Goal: Information Seeking & Learning: Learn about a topic

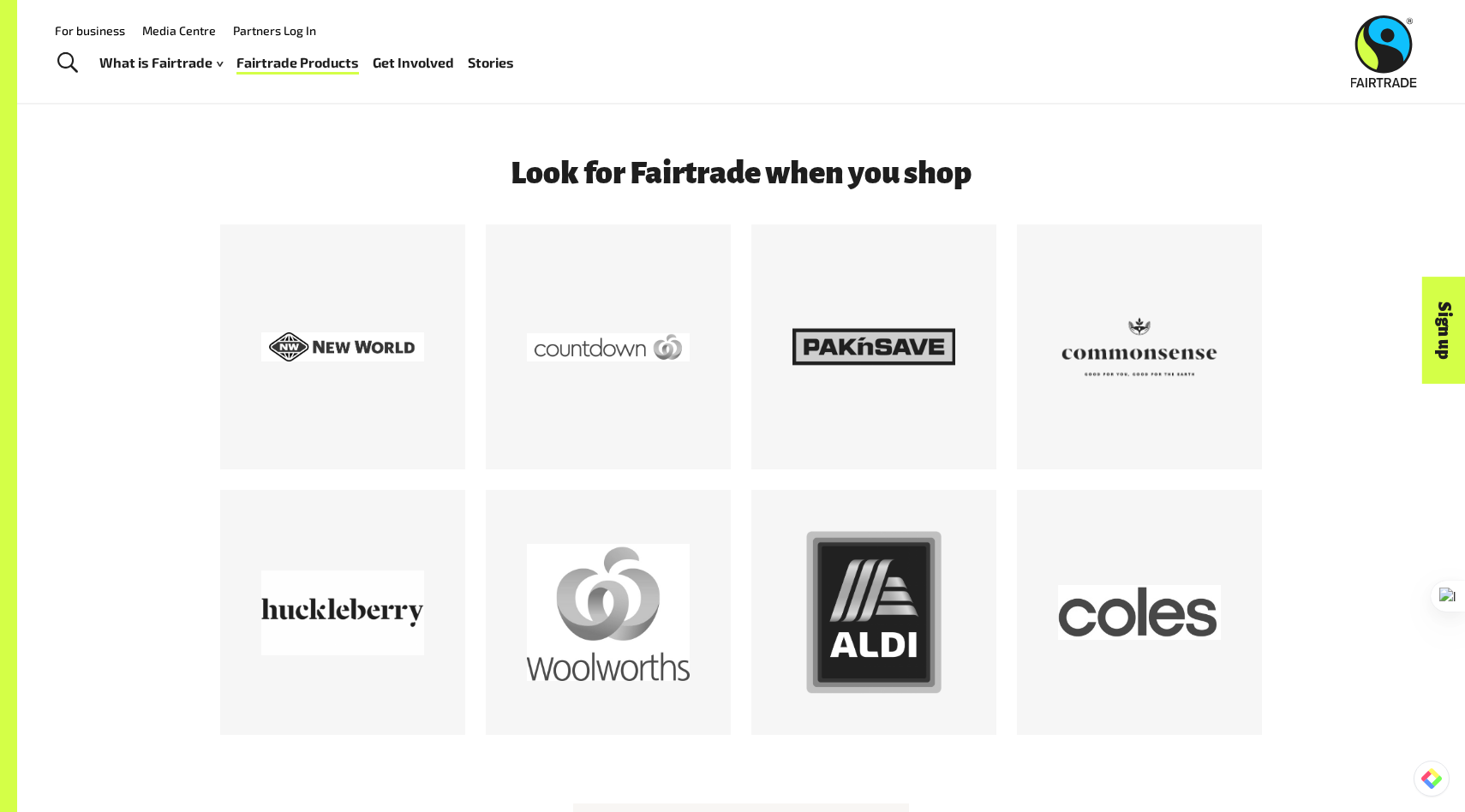
scroll to position [2124, 0]
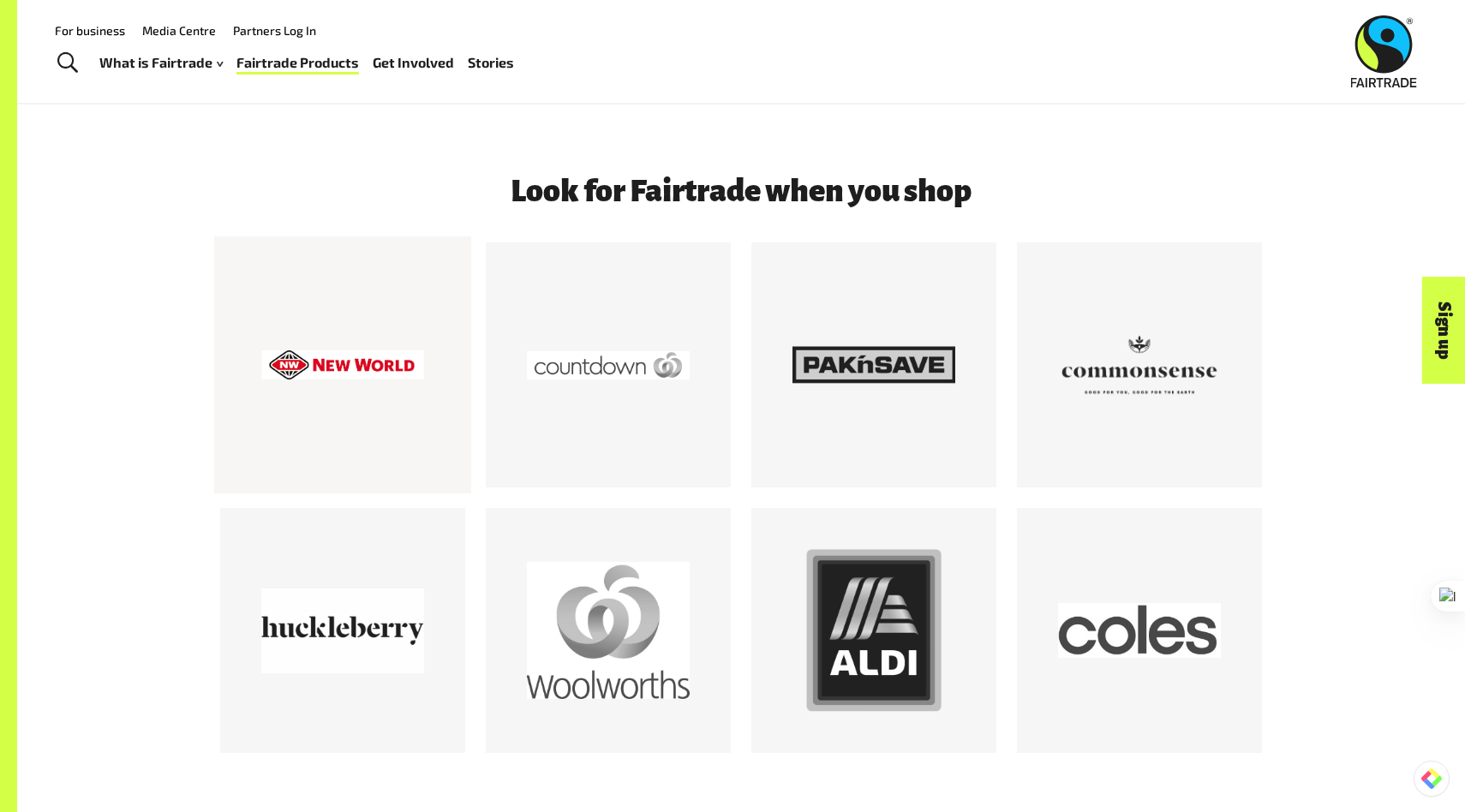
click at [443, 376] on div at bounding box center [342, 364] width 257 height 256
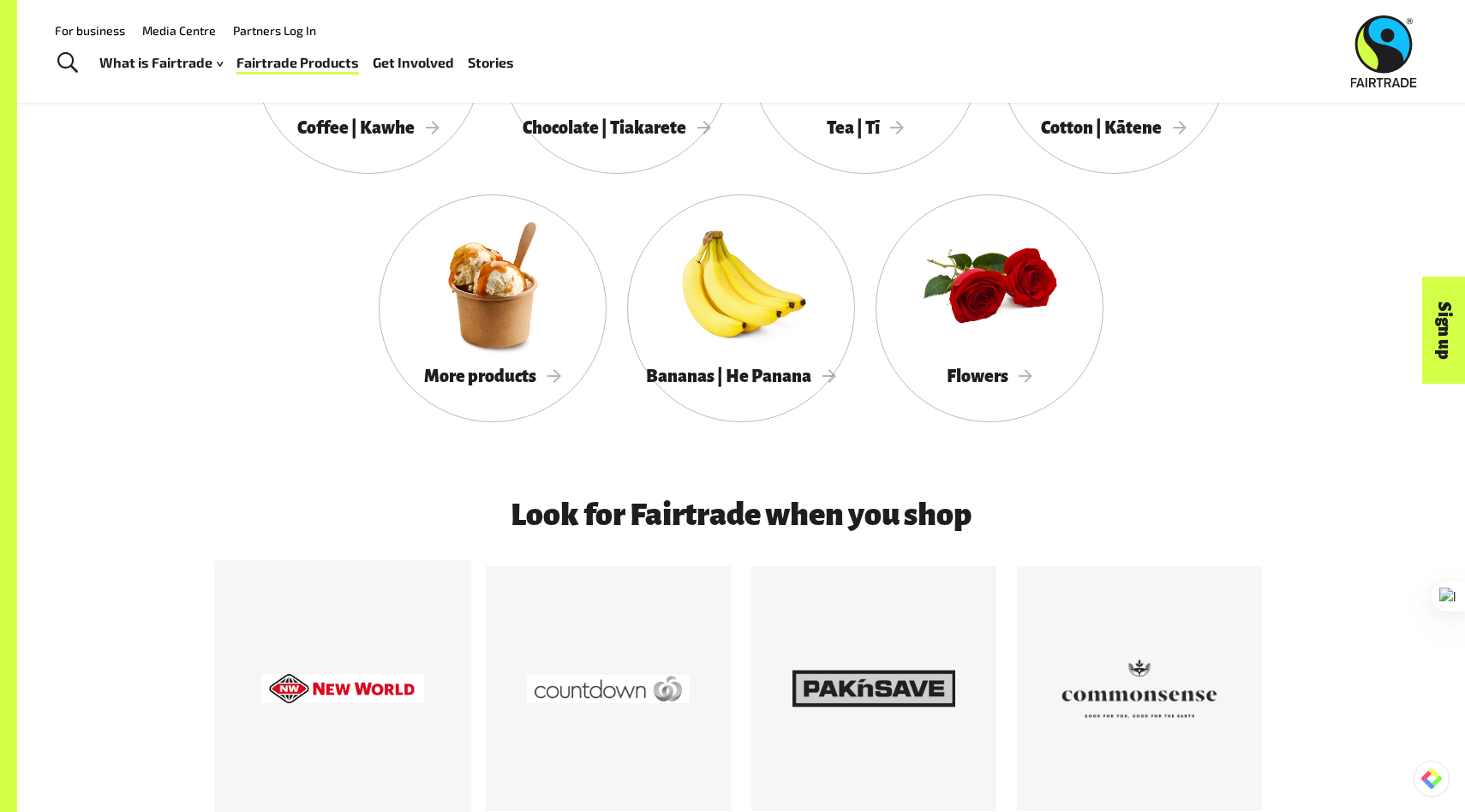
scroll to position [1541, 0]
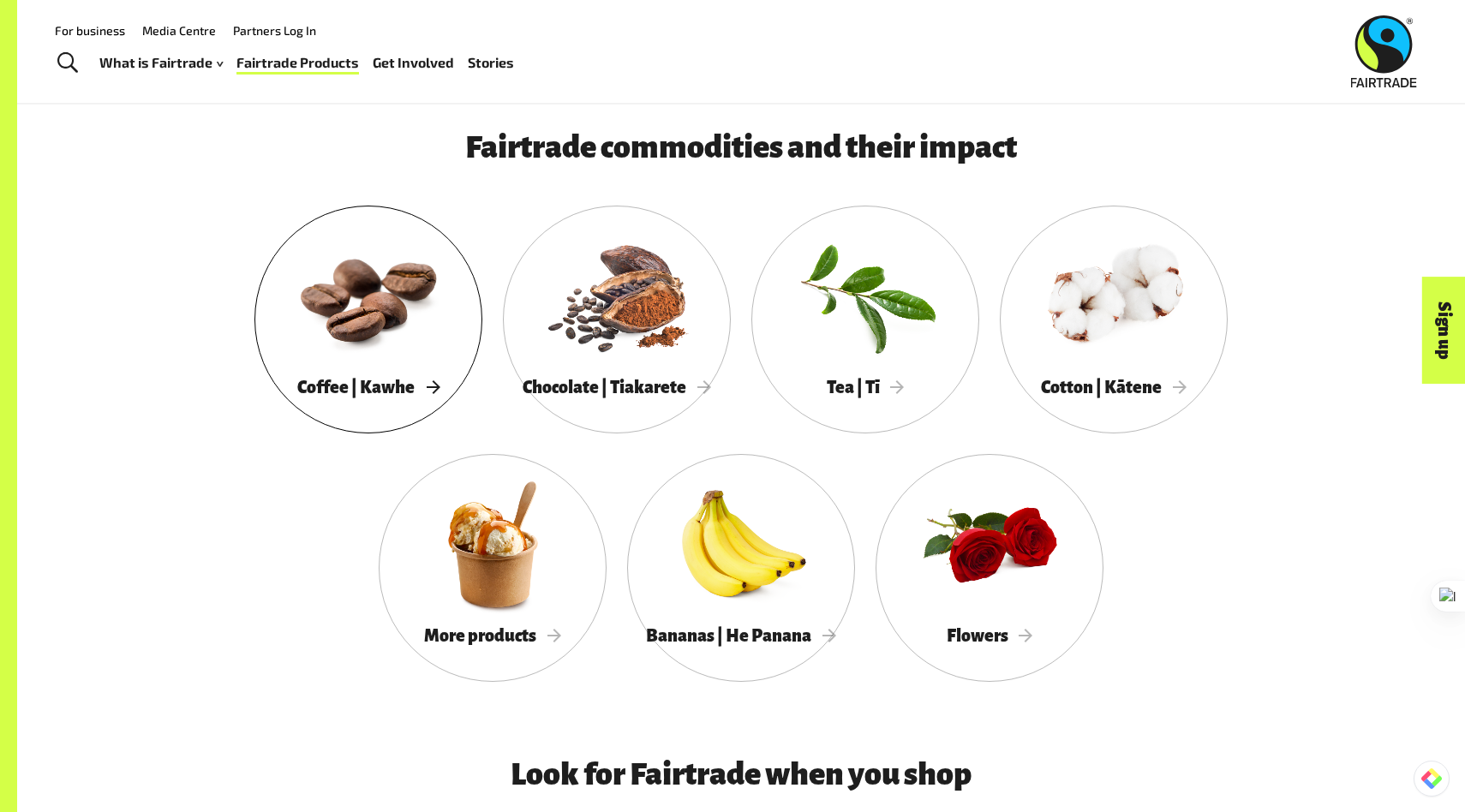
click at [337, 361] on div at bounding box center [368, 295] width 228 height 148
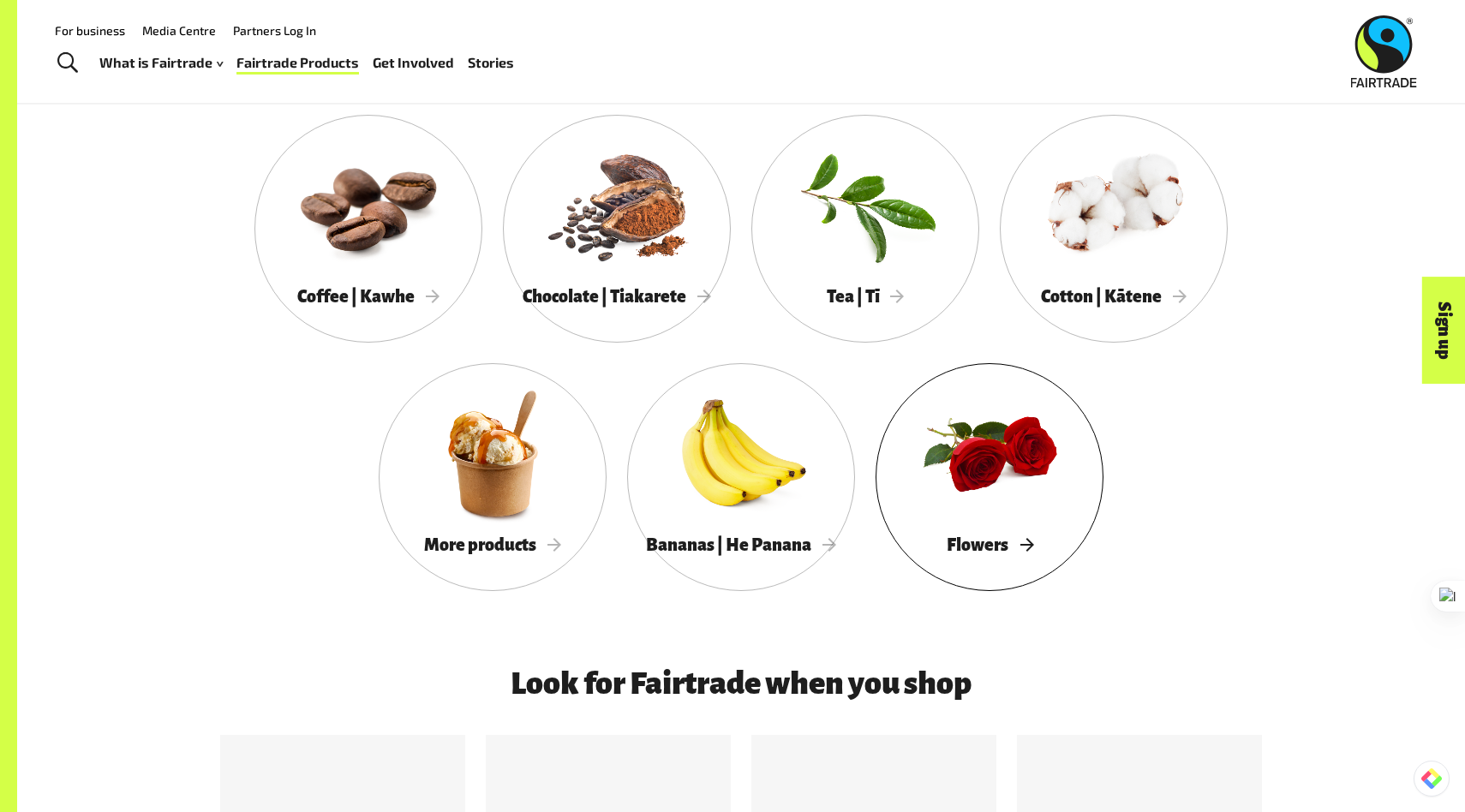
scroll to position [1631, 0]
click at [578, 457] on div at bounding box center [492, 454] width 228 height 148
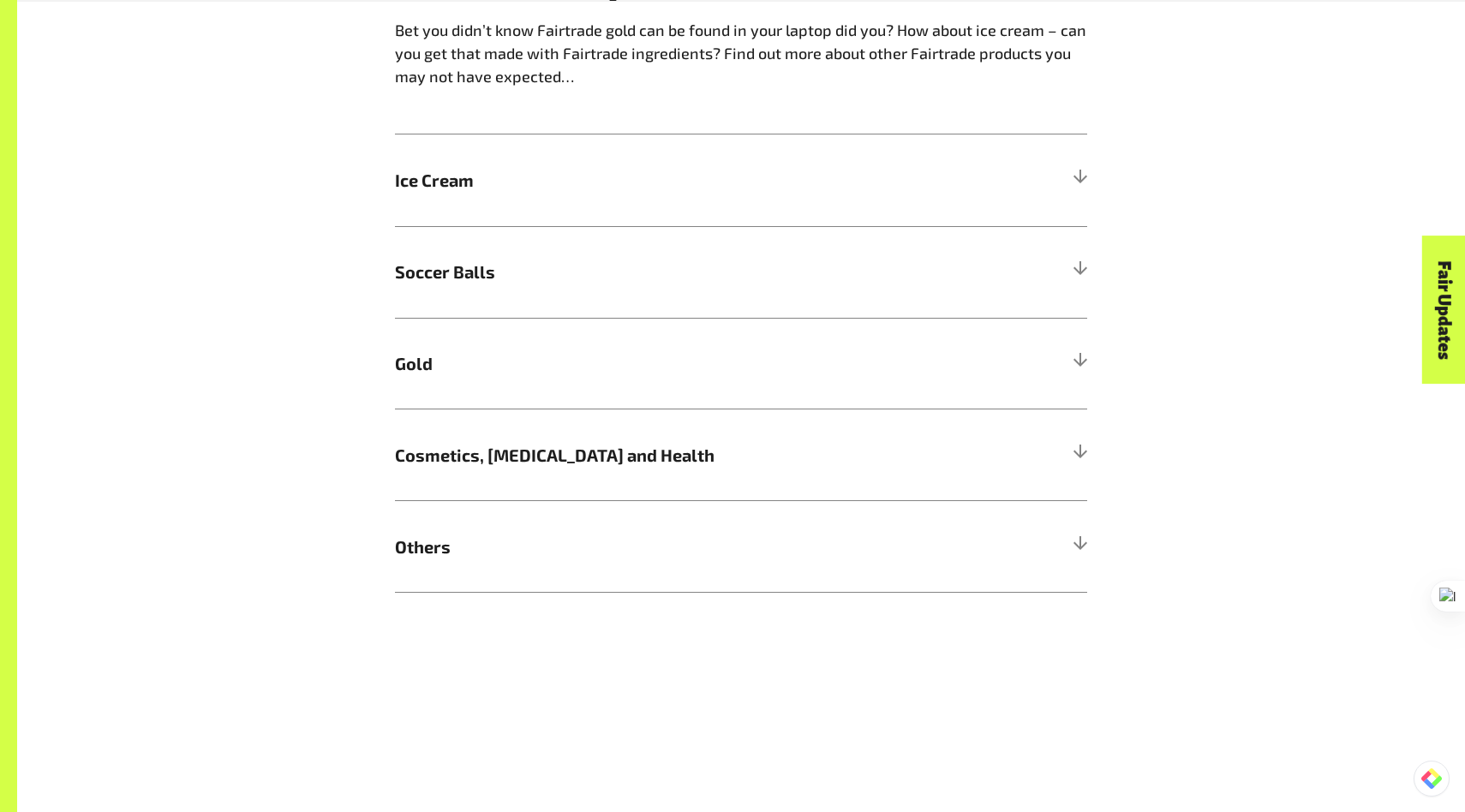
scroll to position [1173, 0]
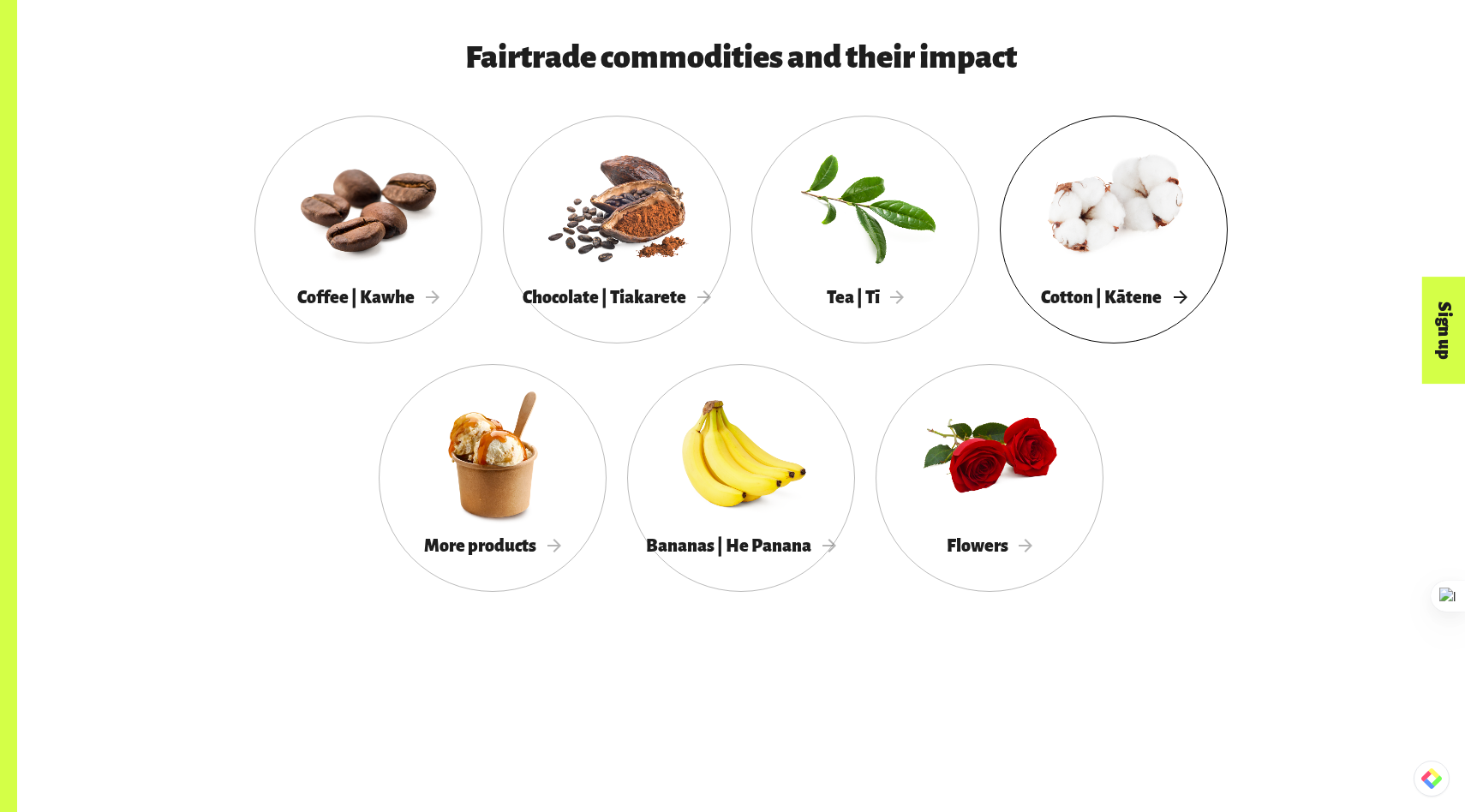
click at [1106, 287] on span "Cotton | Kātene" at bounding box center [1114, 296] width 145 height 18
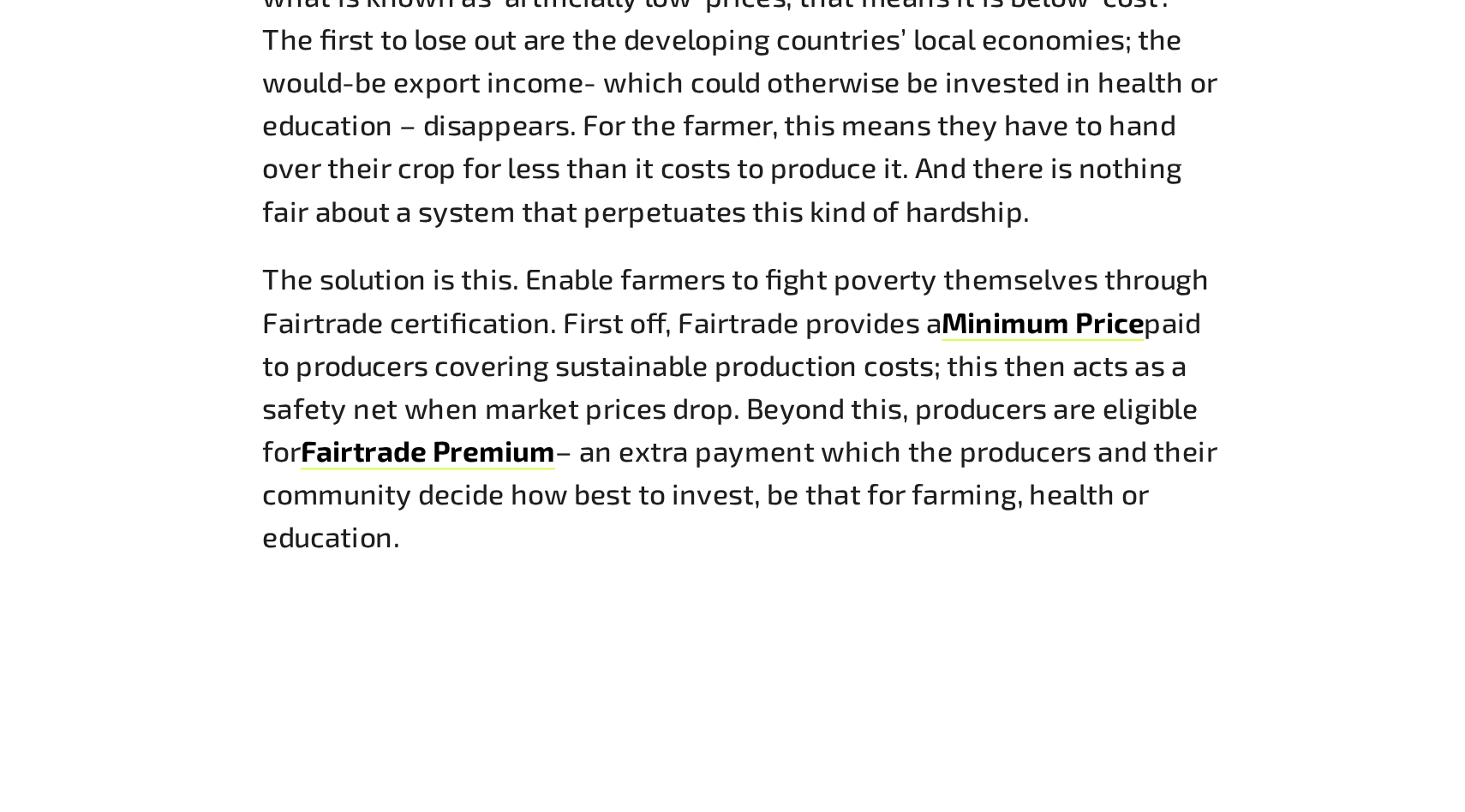
scroll to position [2186, 0]
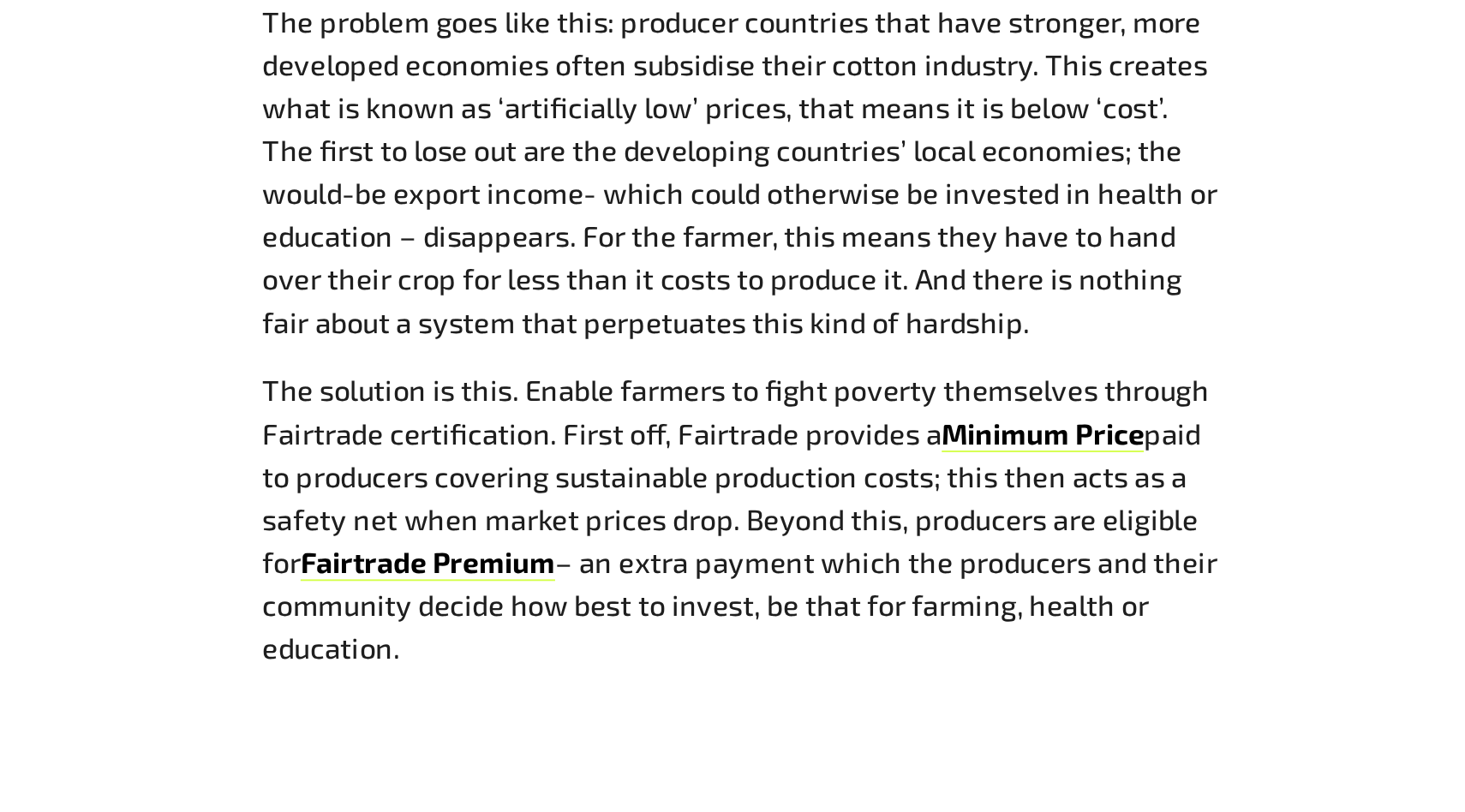
click at [517, 442] on span "paid to producers covering sustainable production costs; this then acts as a sa…" at bounding box center [737, 451] width 505 height 88
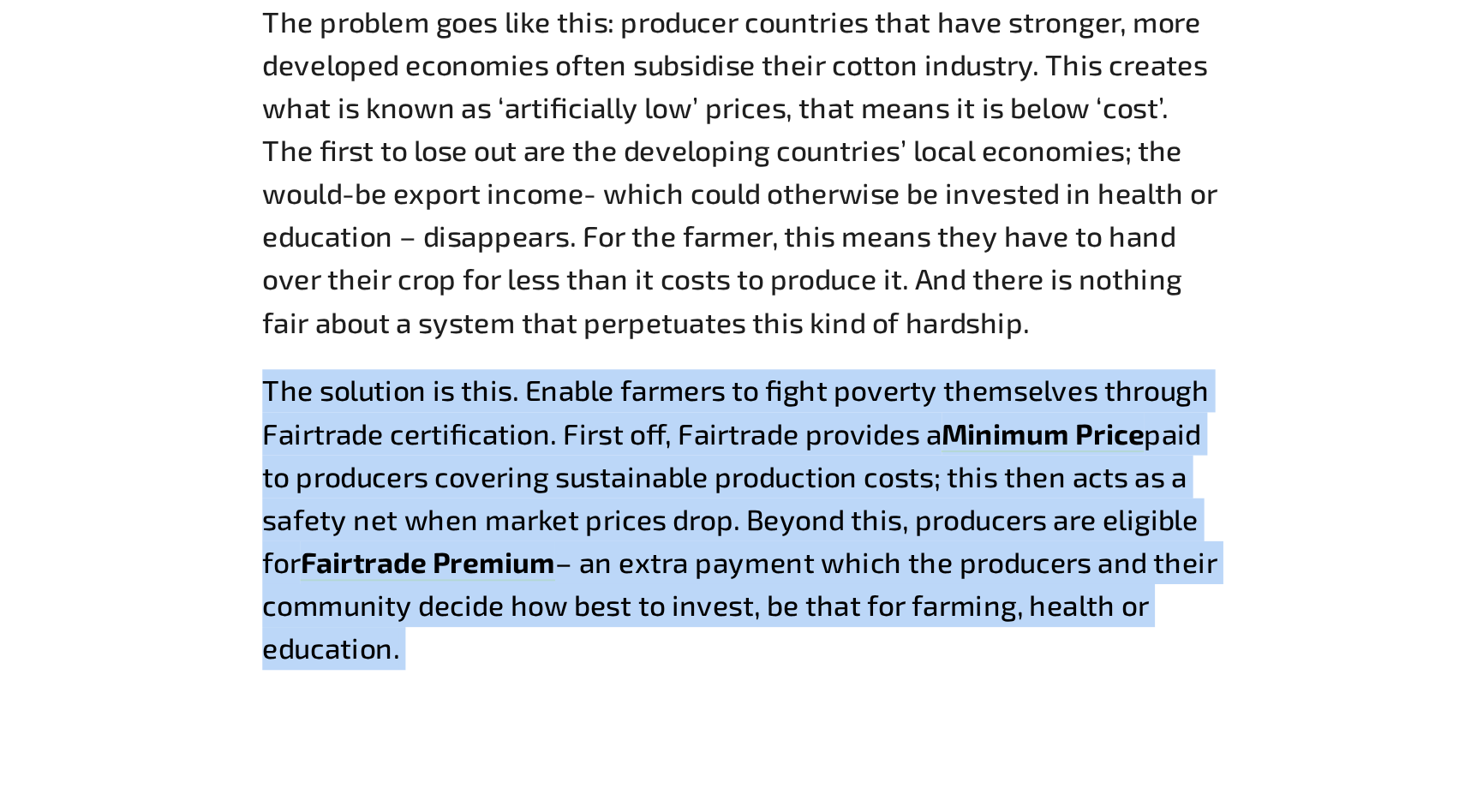
drag, startPoint x: 488, startPoint y: 404, endPoint x: 715, endPoint y: 538, distance: 263.6
click at [715, 538] on p "The solution is this. Enable farmers to fight poverty themselves through Fairtr…" at bounding box center [741, 464] width 514 height 162
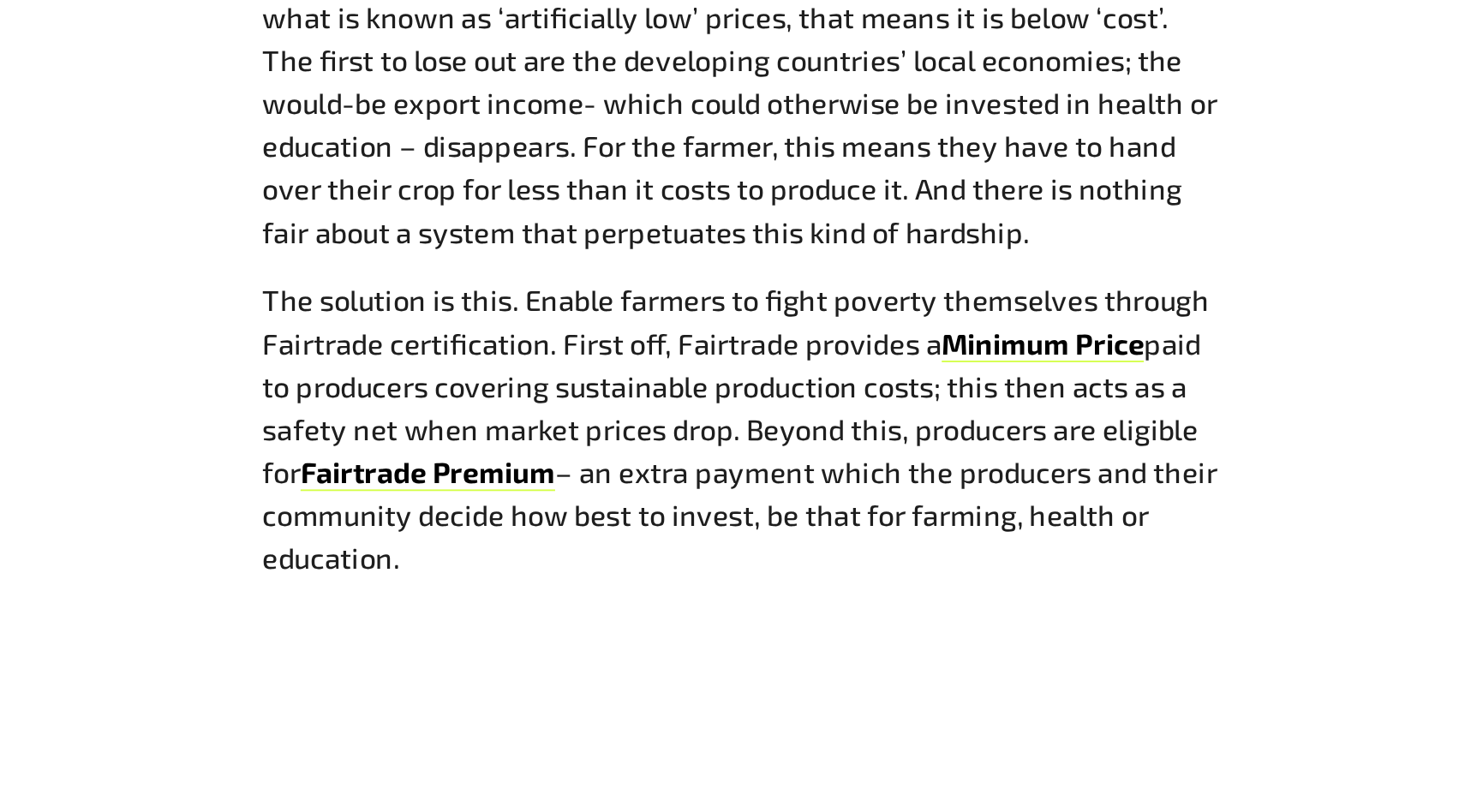
click at [809, 507] on span "– an extra payment which the producers and their community decide how best to i…" at bounding box center [741, 509] width 514 height 65
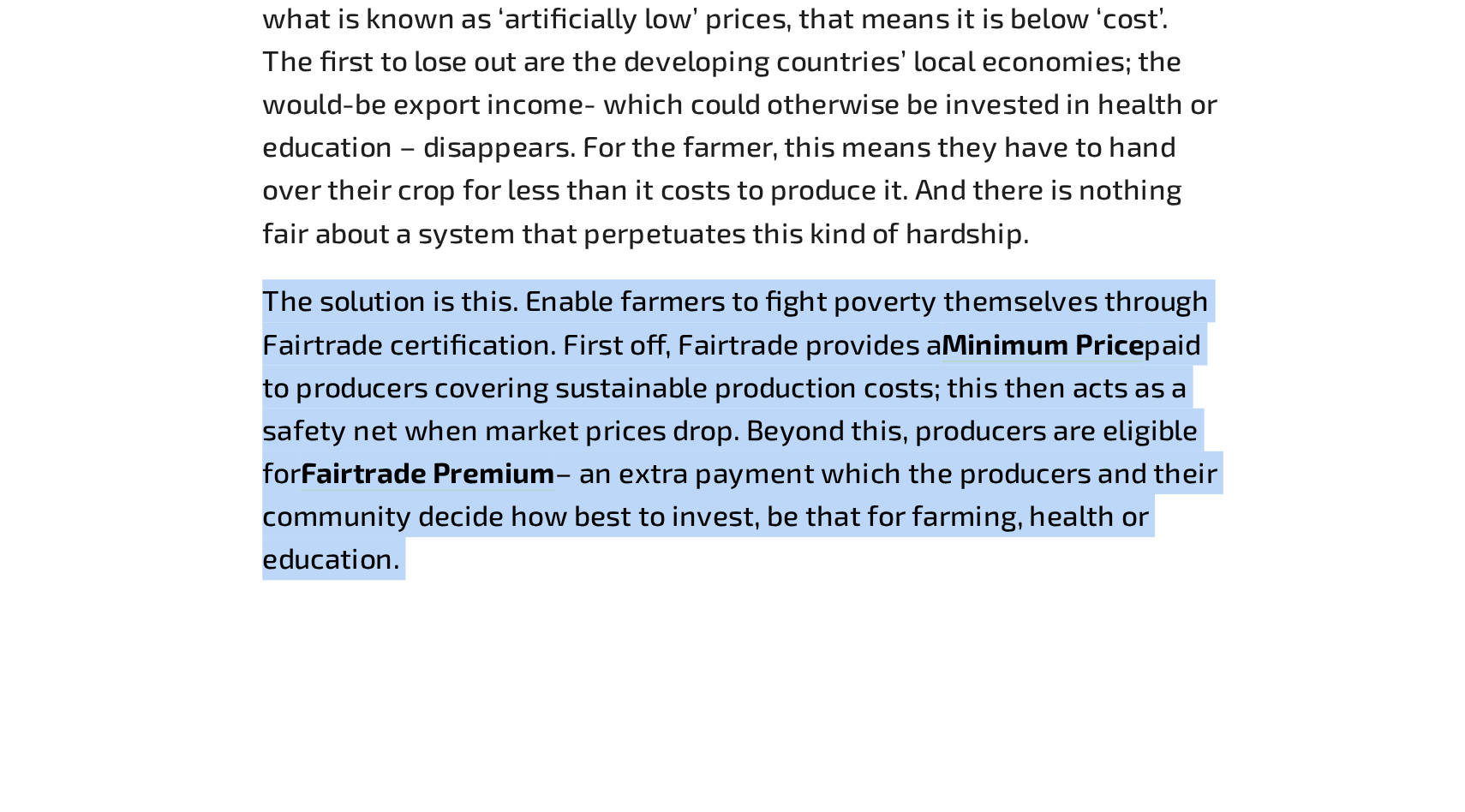
drag, startPoint x: 470, startPoint y: 388, endPoint x: 648, endPoint y: 538, distance: 232.8
click at [648, 538] on div "Unravelling the issues I t’s not surprising that cotton is the most important c…" at bounding box center [741, 286] width 1069 height 546
click at [648, 538] on p "The solution is this. Enable farmers to fight poverty themselves through Fairtr…" at bounding box center [741, 464] width 514 height 162
drag, startPoint x: 648, startPoint y: 538, endPoint x: 483, endPoint y: 380, distance: 228.4
click at [483, 380] on div "Unravelling the issues I t’s not surprising that cotton is the most important c…" at bounding box center [741, 286] width 534 height 546
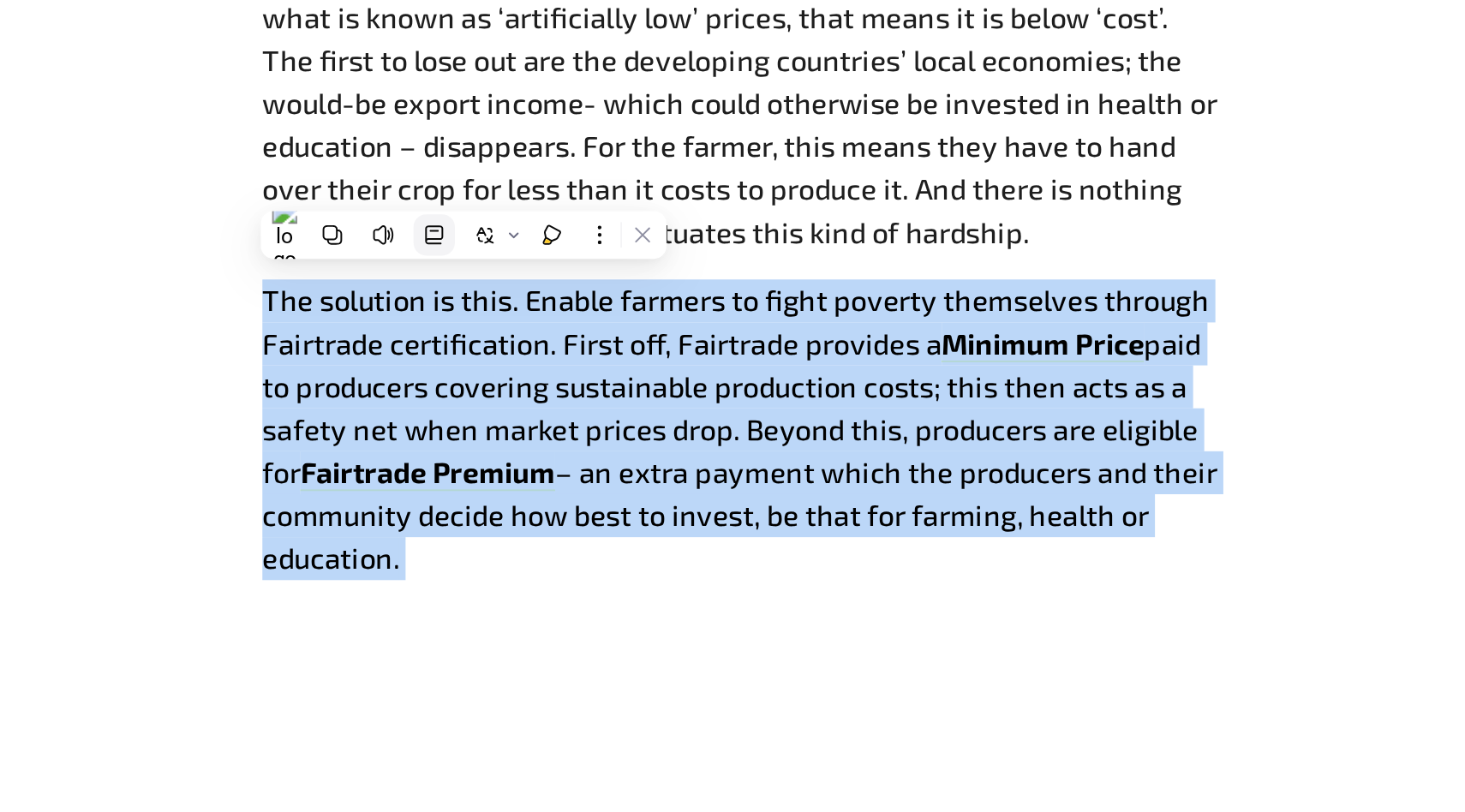
click at [574, 369] on button at bounding box center [576, 358] width 22 height 22
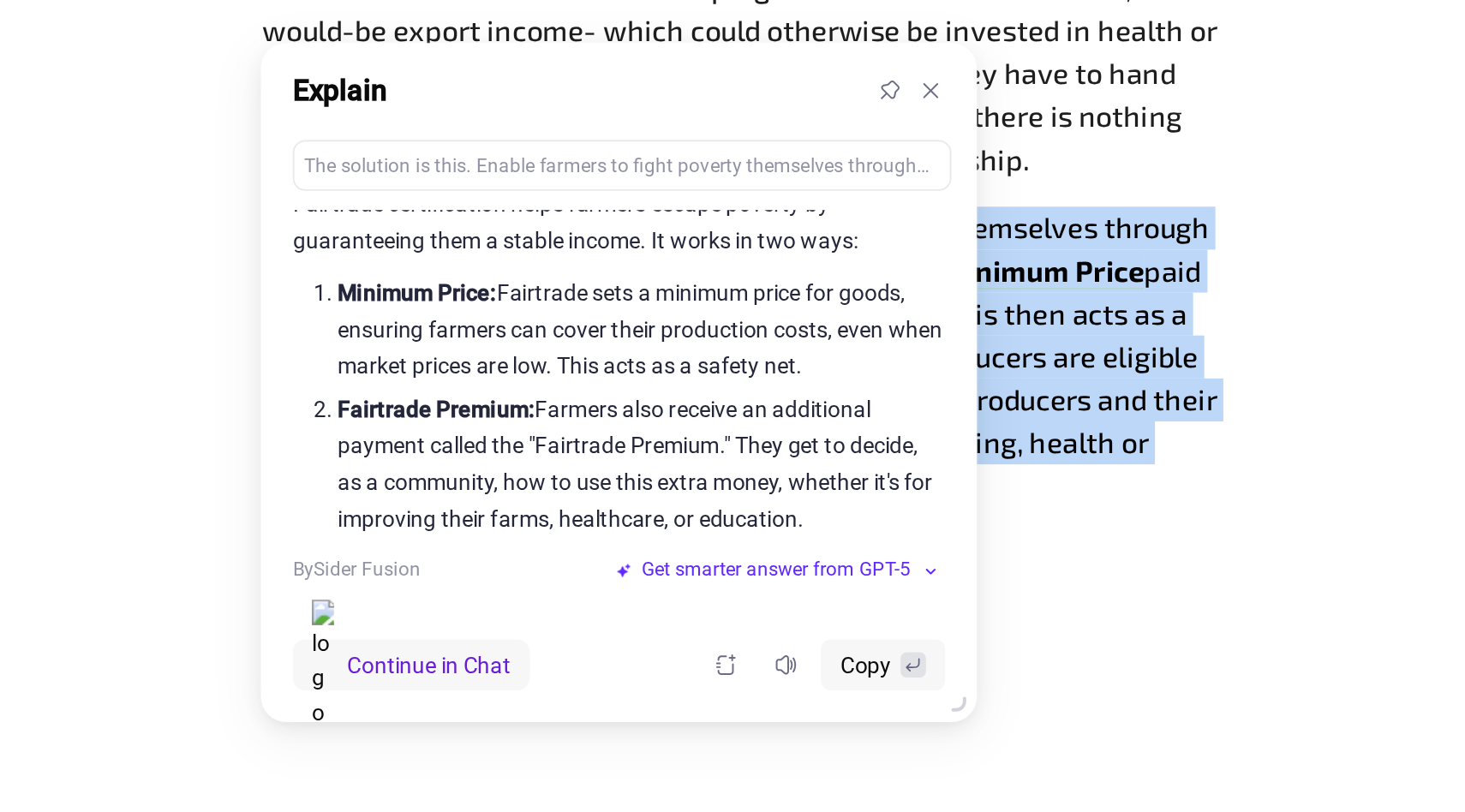
scroll to position [0, 0]
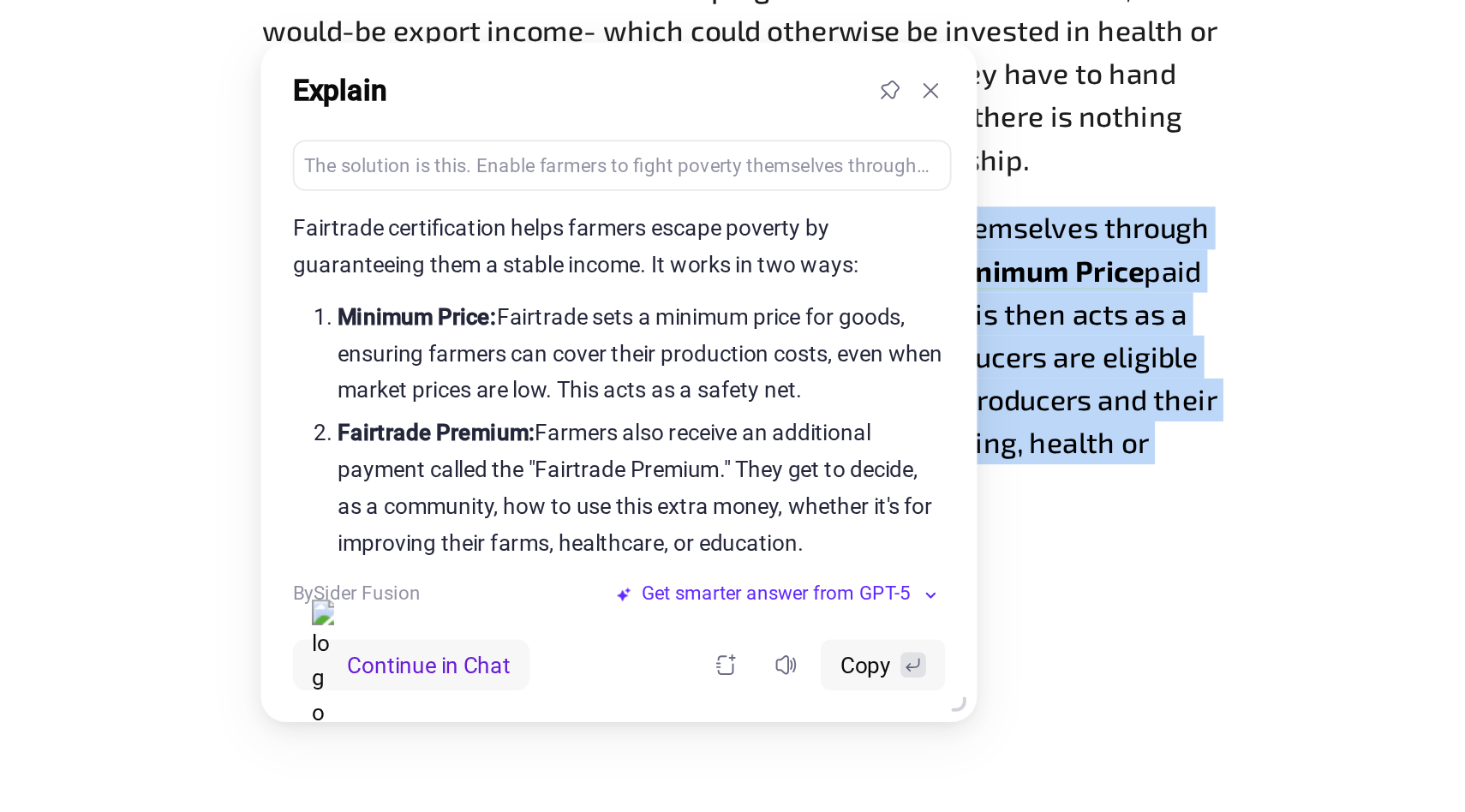
click at [909, 309] on span "The problem goes like this: producer countries that have stronger, more develop…" at bounding box center [741, 276] width 514 height 181
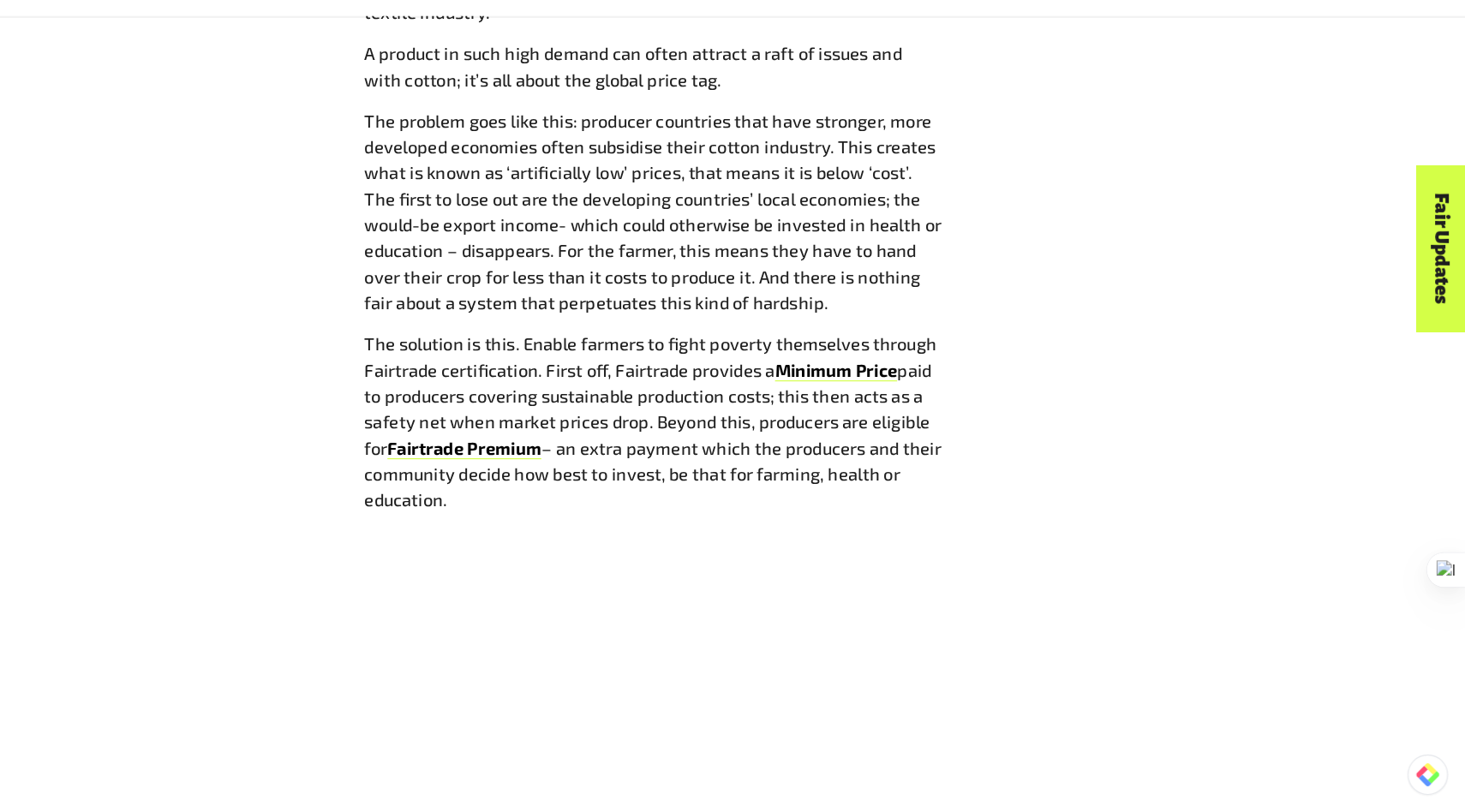
scroll to position [2185, 0]
